Goal: Navigation & Orientation: Find specific page/section

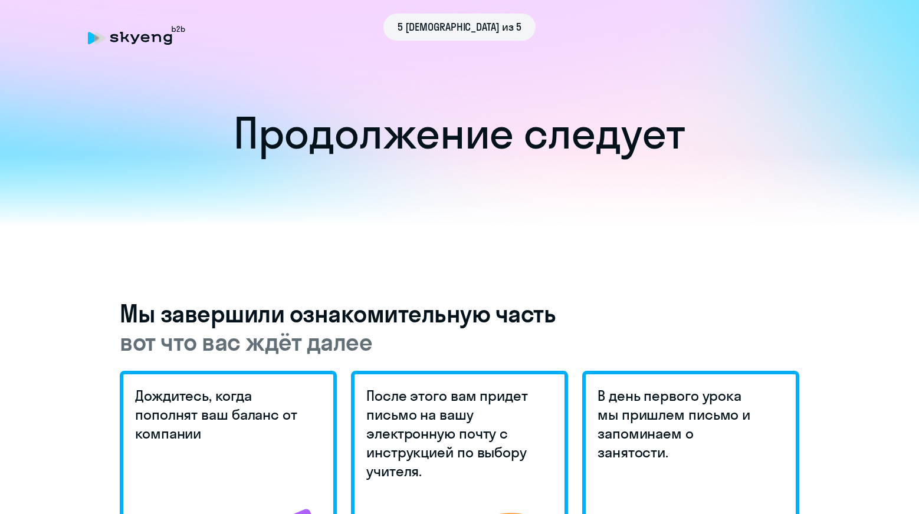
click at [610, 213] on div at bounding box center [459, 190] width 919 height 72
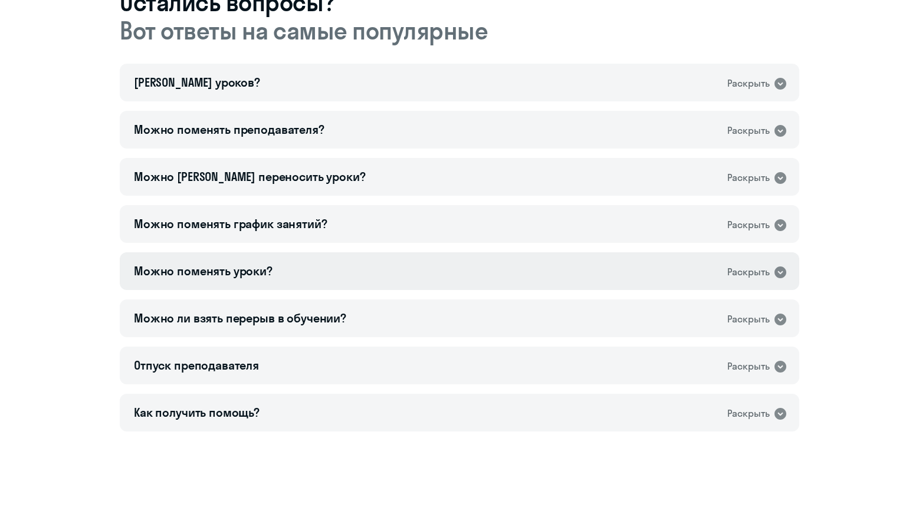
scroll to position [720, 0]
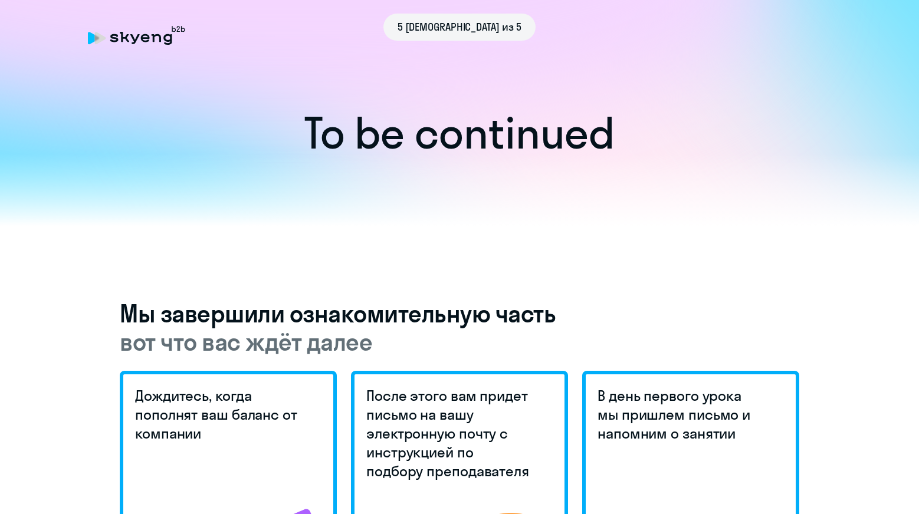
click at [706, 160] on div at bounding box center [459, 190] width 919 height 72
click at [163, 129] on h1 "To be continued" at bounding box center [460, 133] width 872 height 41
